Goal: Information Seeking & Learning: Learn about a topic

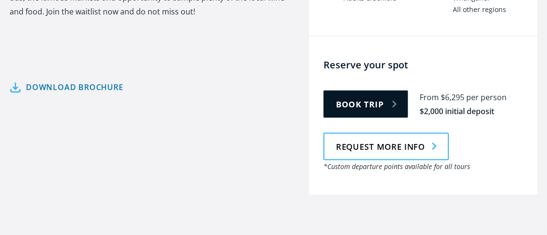
scroll to position [547, 0]
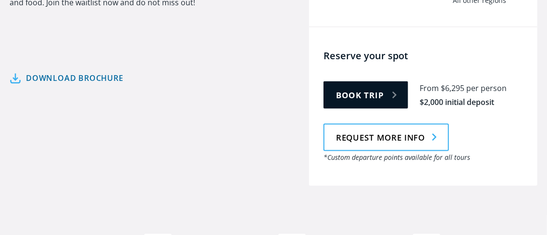
click at [114, 71] on link "Download brochure" at bounding box center [67, 78] width 114 height 14
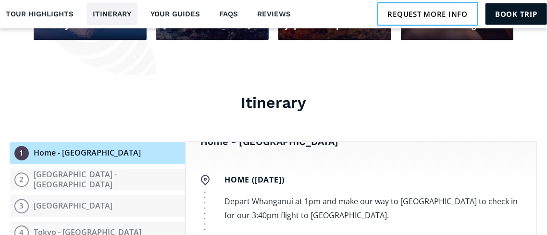
scroll to position [60, 0]
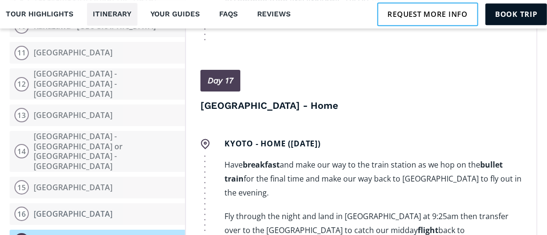
scroll to position [1444, 0]
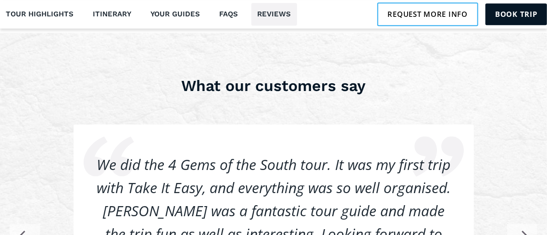
scroll to position [2539, 0]
click at [518, 224] on rect "button" at bounding box center [522, 239] width 30 height 30
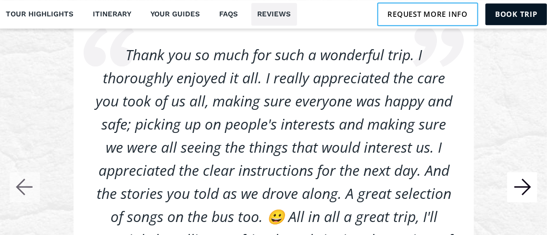
scroll to position [2650, 0]
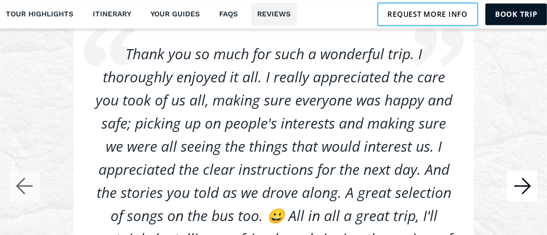
click at [530, 178] on icon "button" at bounding box center [527, 186] width 8 height 16
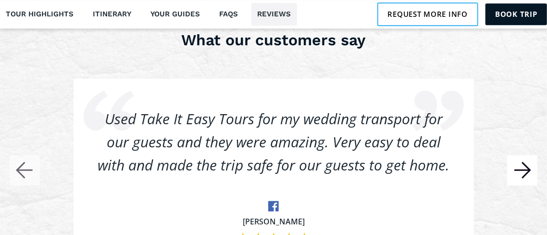
scroll to position [2583, 0]
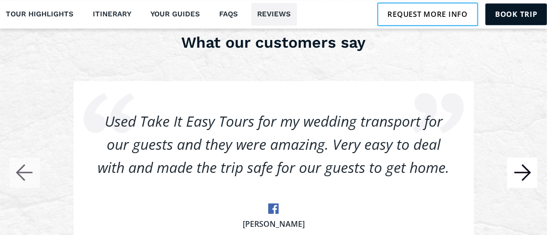
click at [523, 157] on rect "button" at bounding box center [522, 172] width 30 height 30
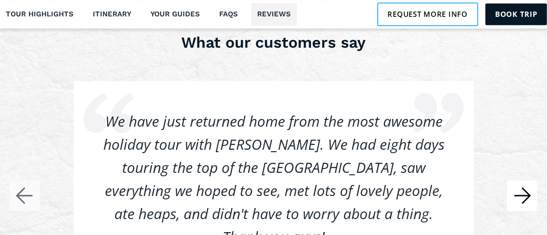
click at [521, 180] on rect "button" at bounding box center [522, 195] width 30 height 30
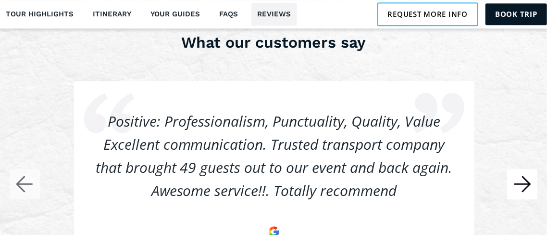
click at [521, 169] on rect "button" at bounding box center [522, 184] width 30 height 30
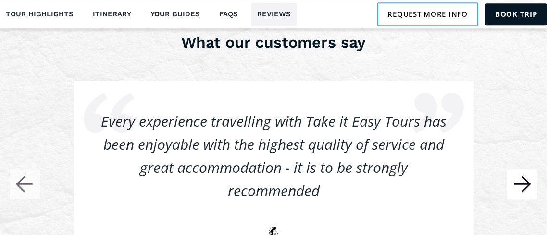
click at [532, 169] on rect "button" at bounding box center [522, 184] width 30 height 30
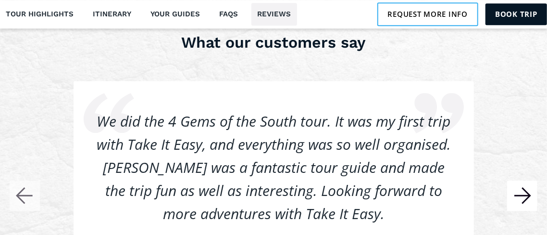
click at [530, 180] on rect "button" at bounding box center [522, 195] width 30 height 30
